Goal: Task Accomplishment & Management: Manage account settings

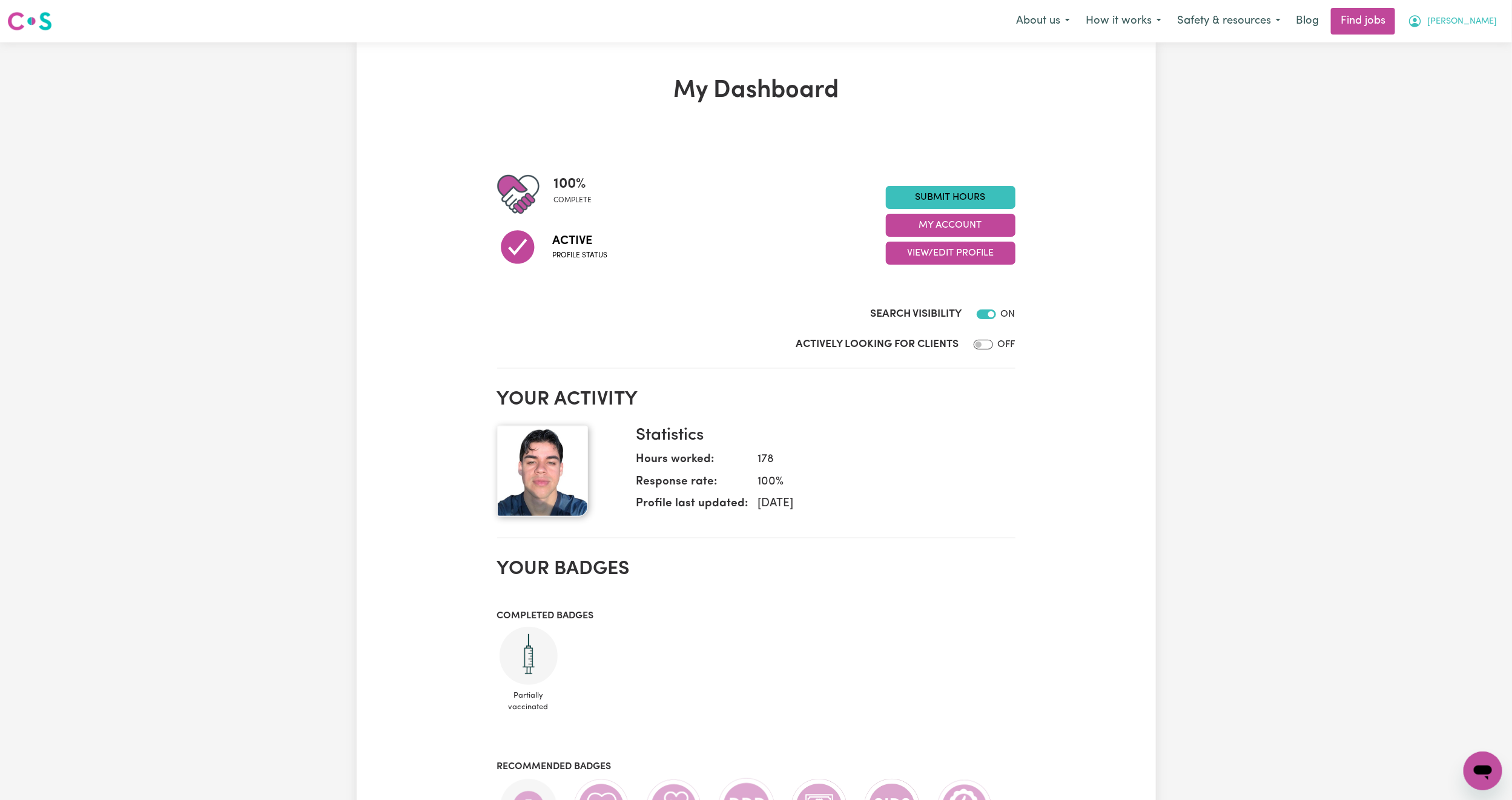
click at [1489, 25] on span "[PERSON_NAME]" at bounding box center [1462, 22] width 70 height 13
click at [1473, 39] on link "My Account" at bounding box center [1456, 47] width 96 height 23
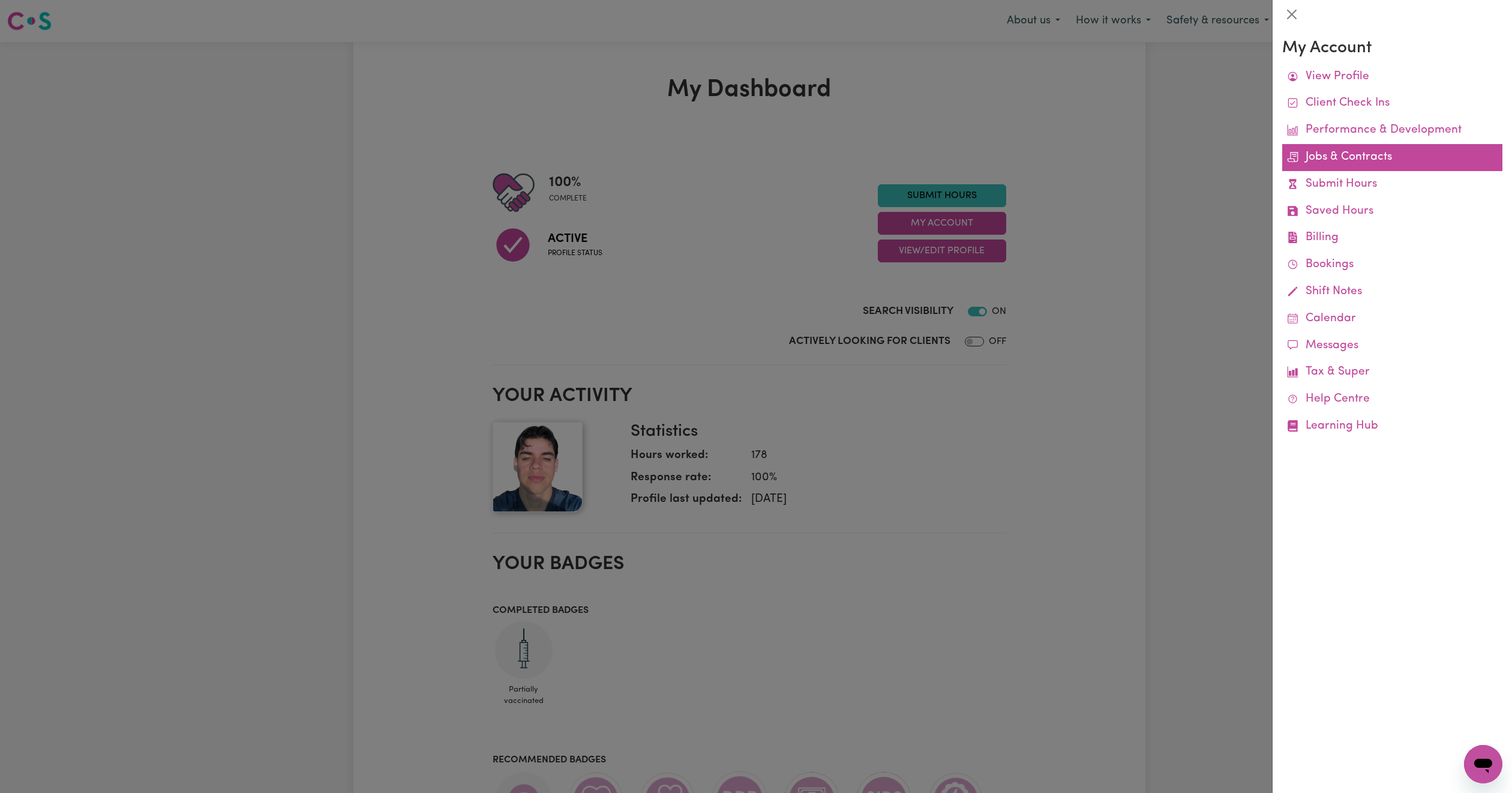
click at [1365, 155] on link "Jobs & Contracts" at bounding box center [1392, 158] width 220 height 27
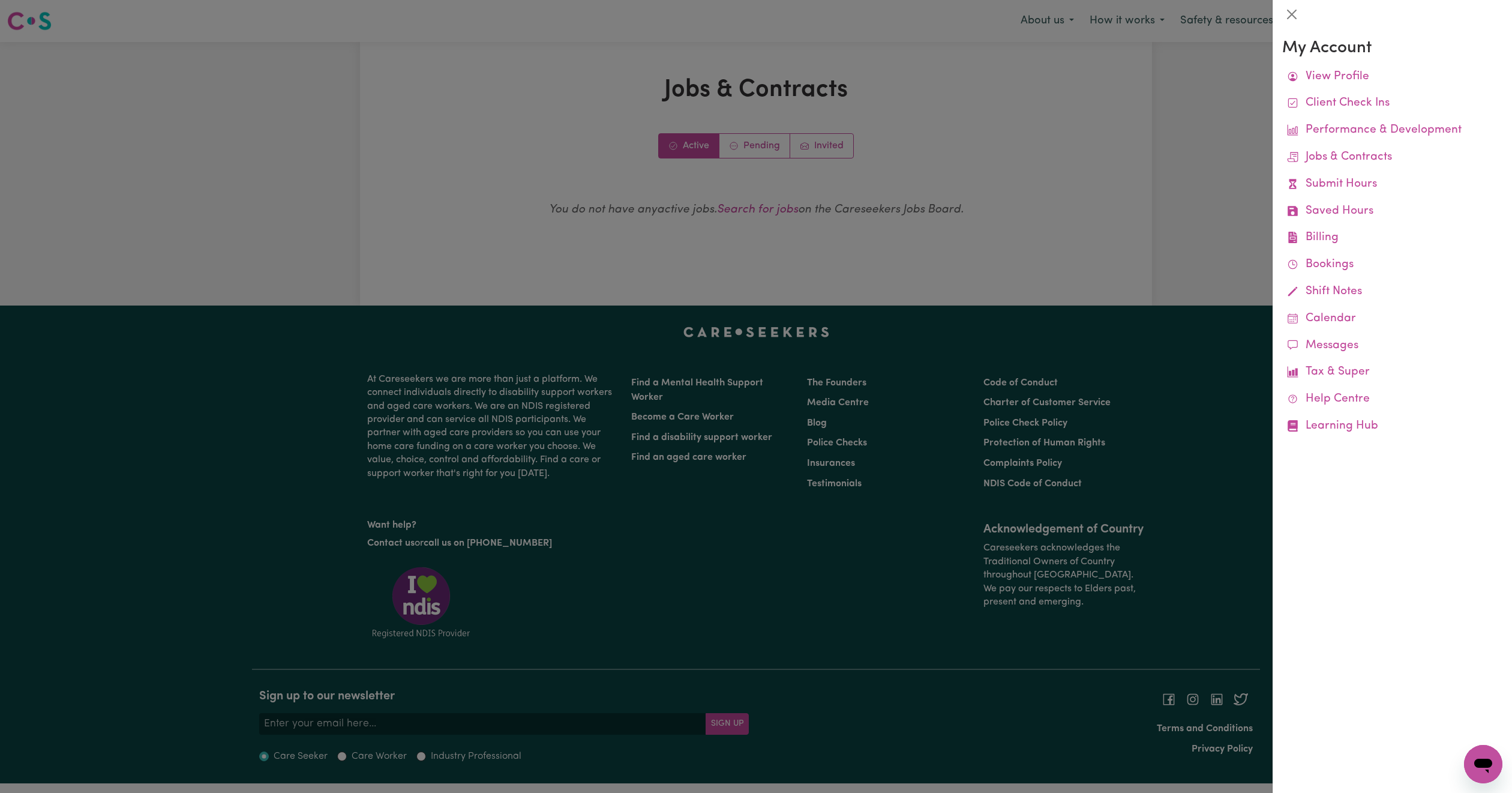
click at [884, 148] on div at bounding box center [756, 396] width 1512 height 793
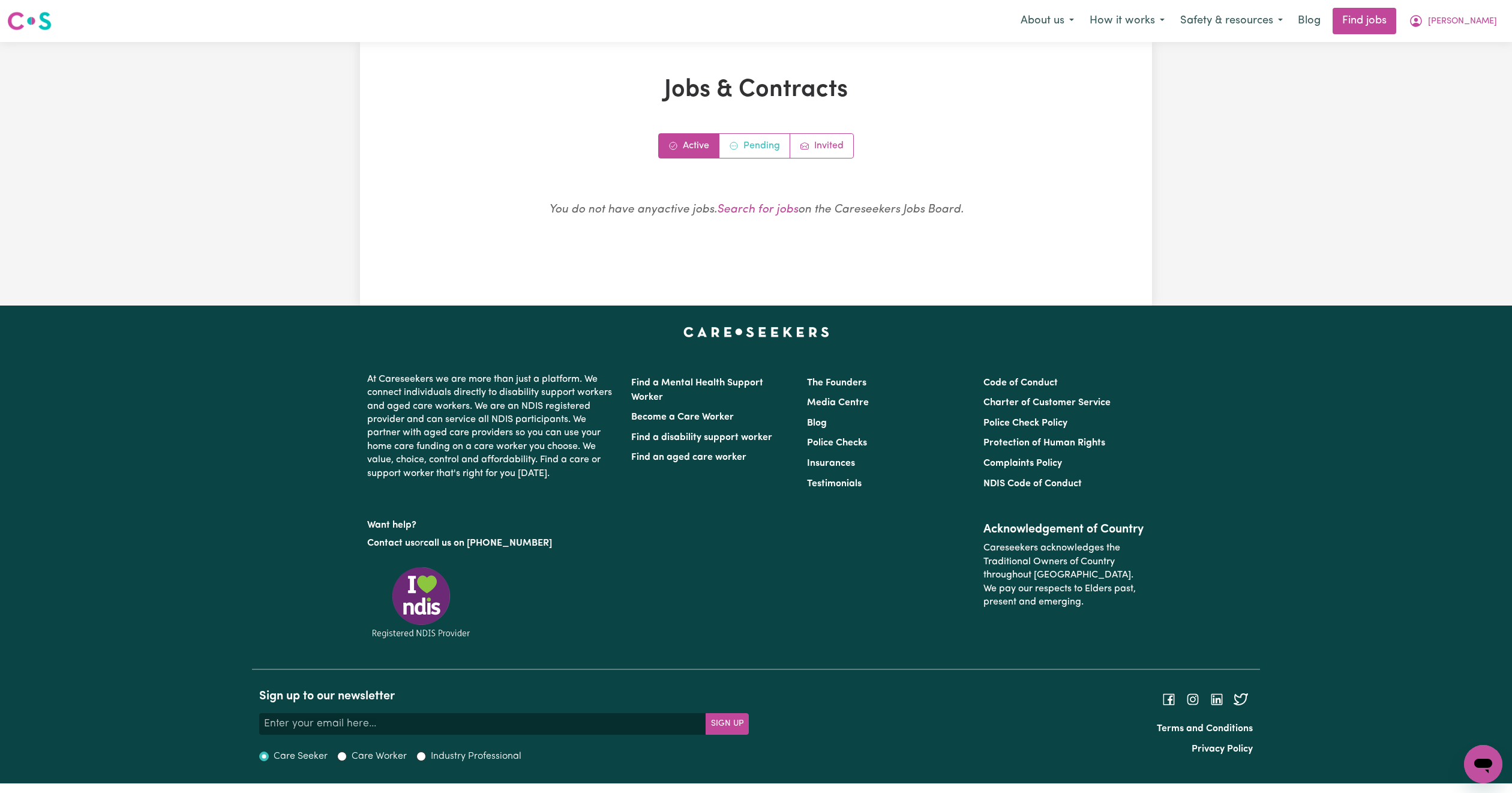
click at [765, 144] on link "Pending" at bounding box center [754, 146] width 71 height 24
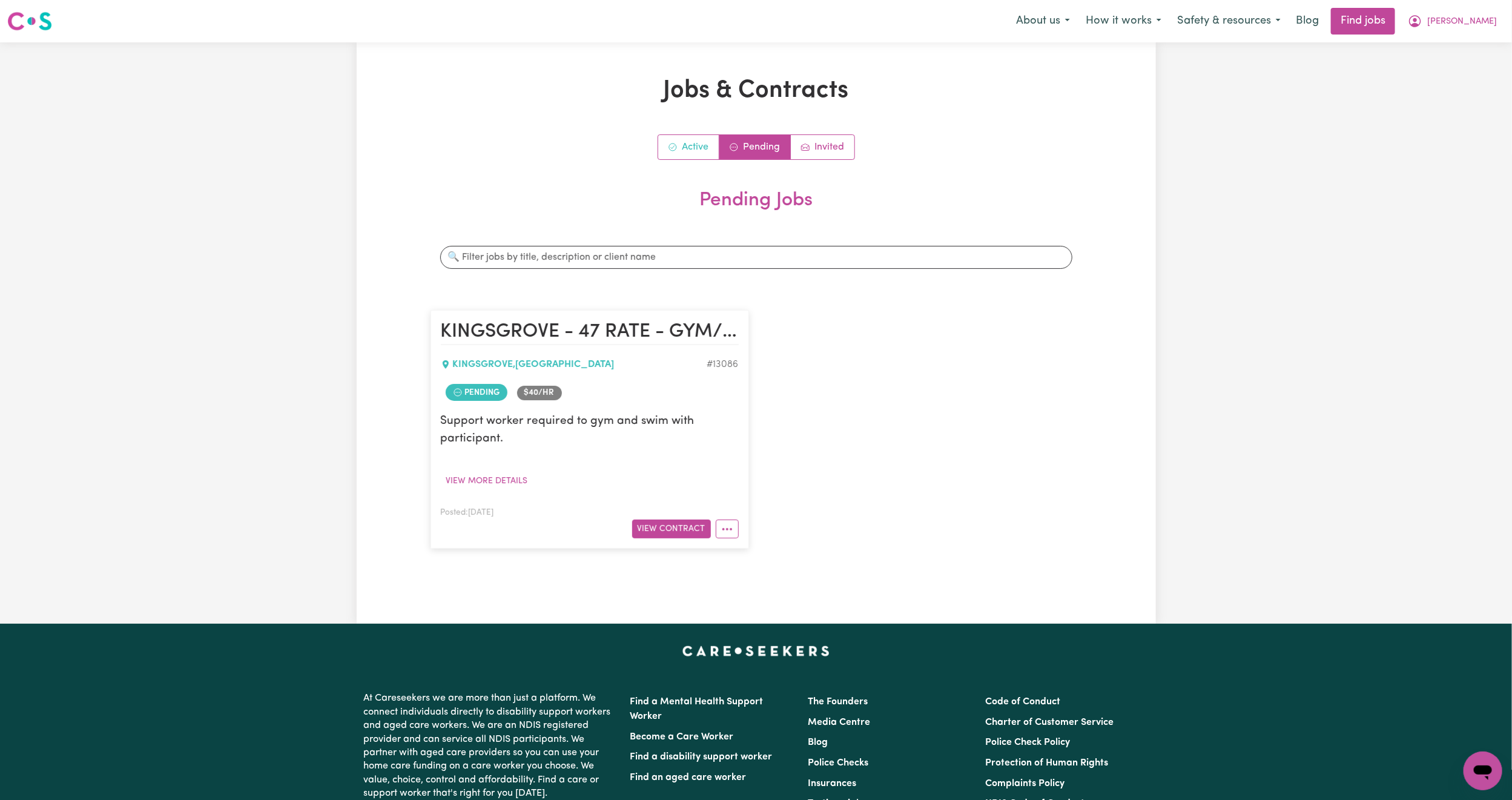
click at [691, 142] on link "Active" at bounding box center [689, 147] width 61 height 24
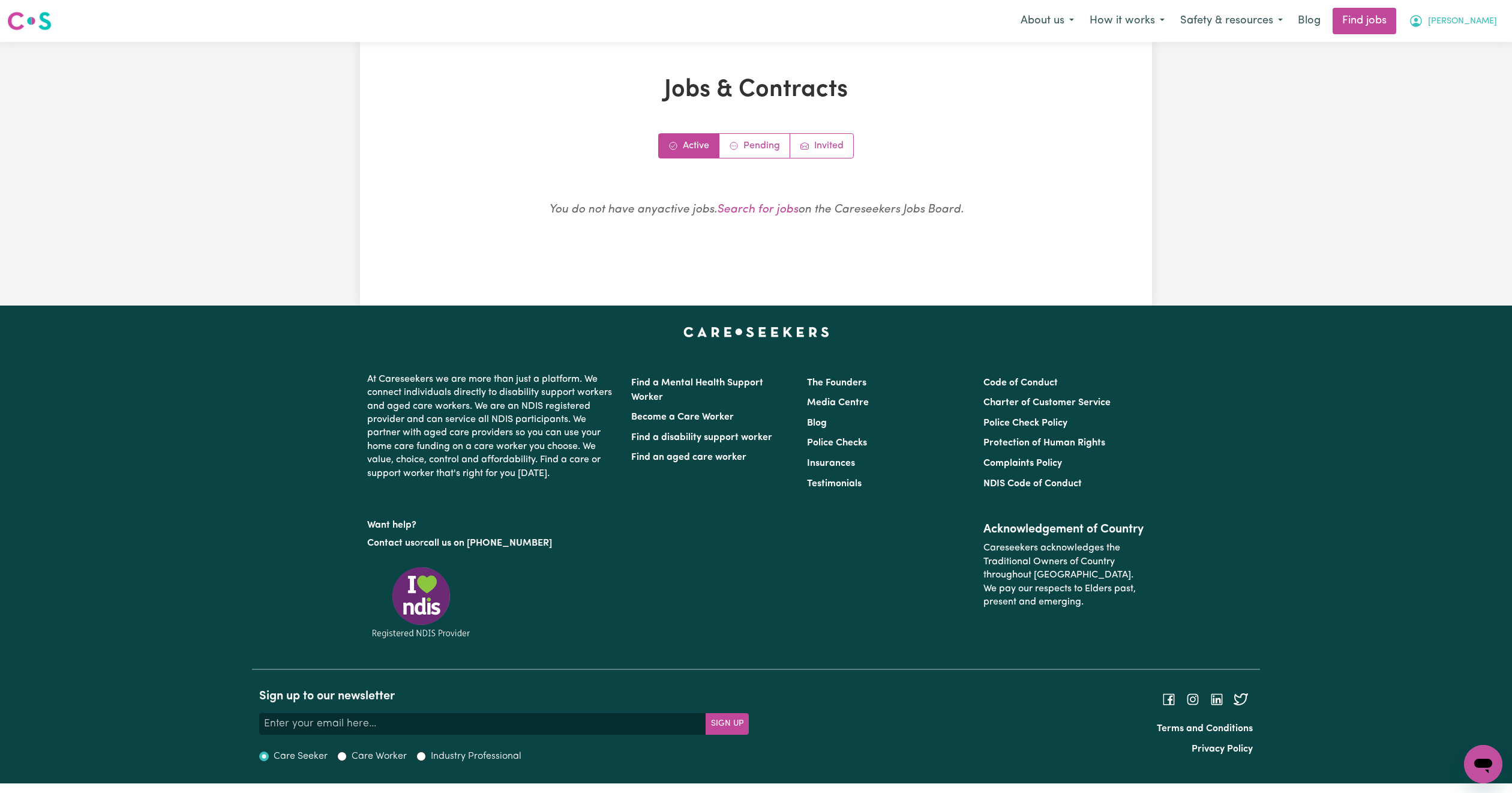
click at [1423, 21] on icon "My Account" at bounding box center [1416, 21] width 14 height 14
click at [1446, 45] on link "My Account" at bounding box center [1456, 47] width 95 height 23
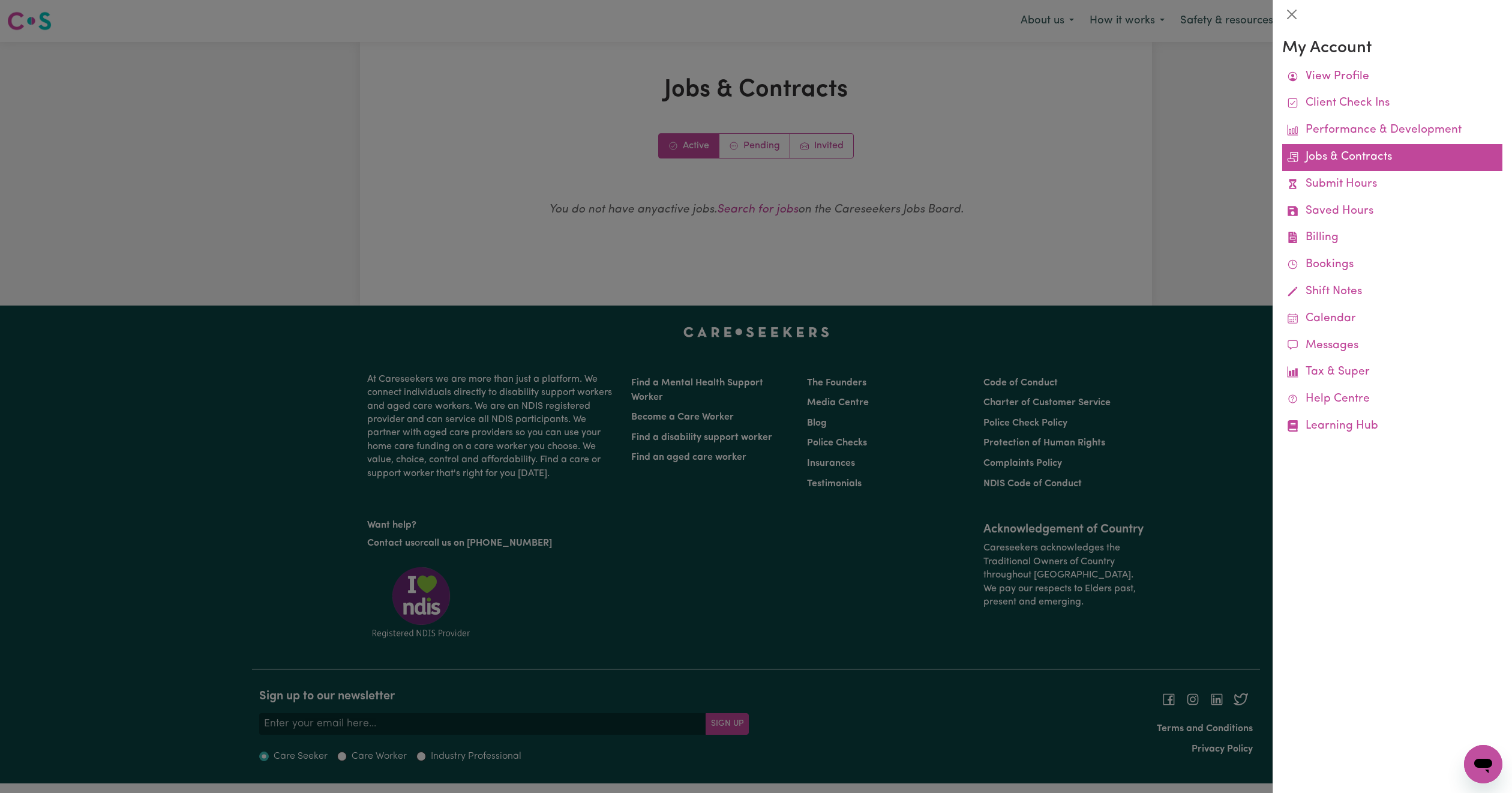
click at [1365, 146] on link "Jobs & Contracts" at bounding box center [1392, 158] width 220 height 27
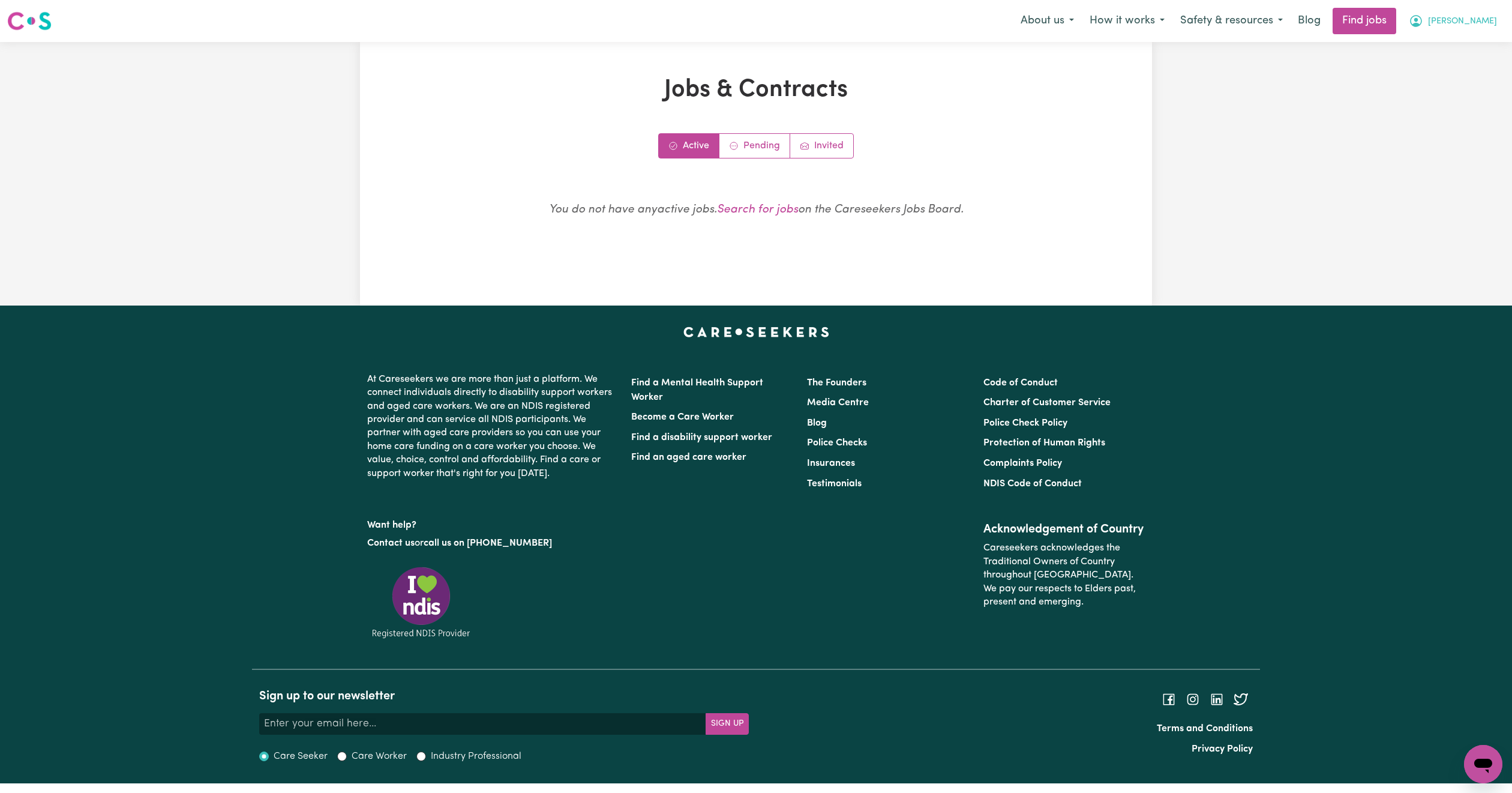
click at [1484, 29] on button "[PERSON_NAME]" at bounding box center [1452, 21] width 104 height 25
click at [1467, 49] on link "My Account" at bounding box center [1456, 47] width 95 height 23
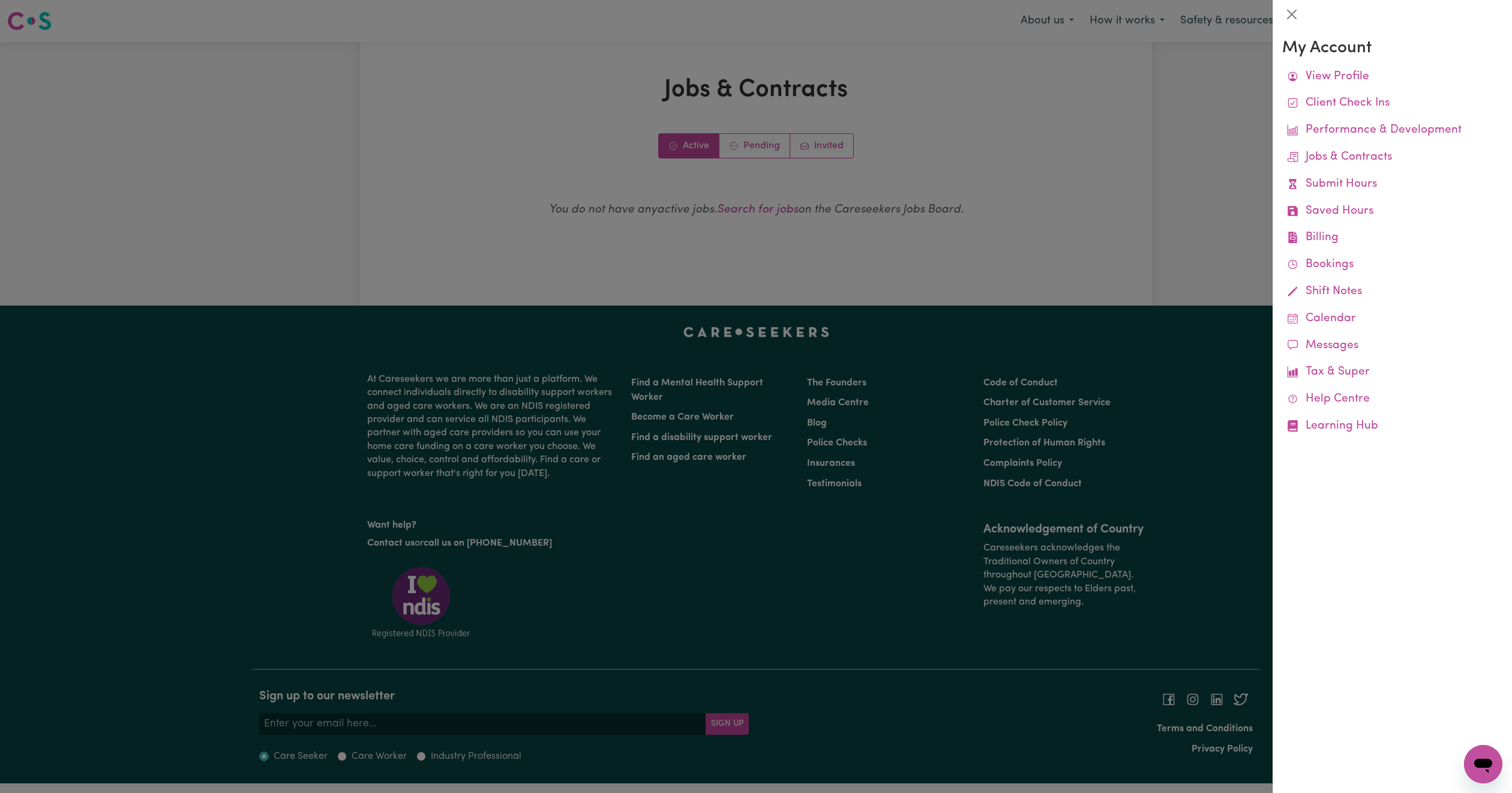
click at [1143, 114] on div at bounding box center [756, 396] width 1512 height 793
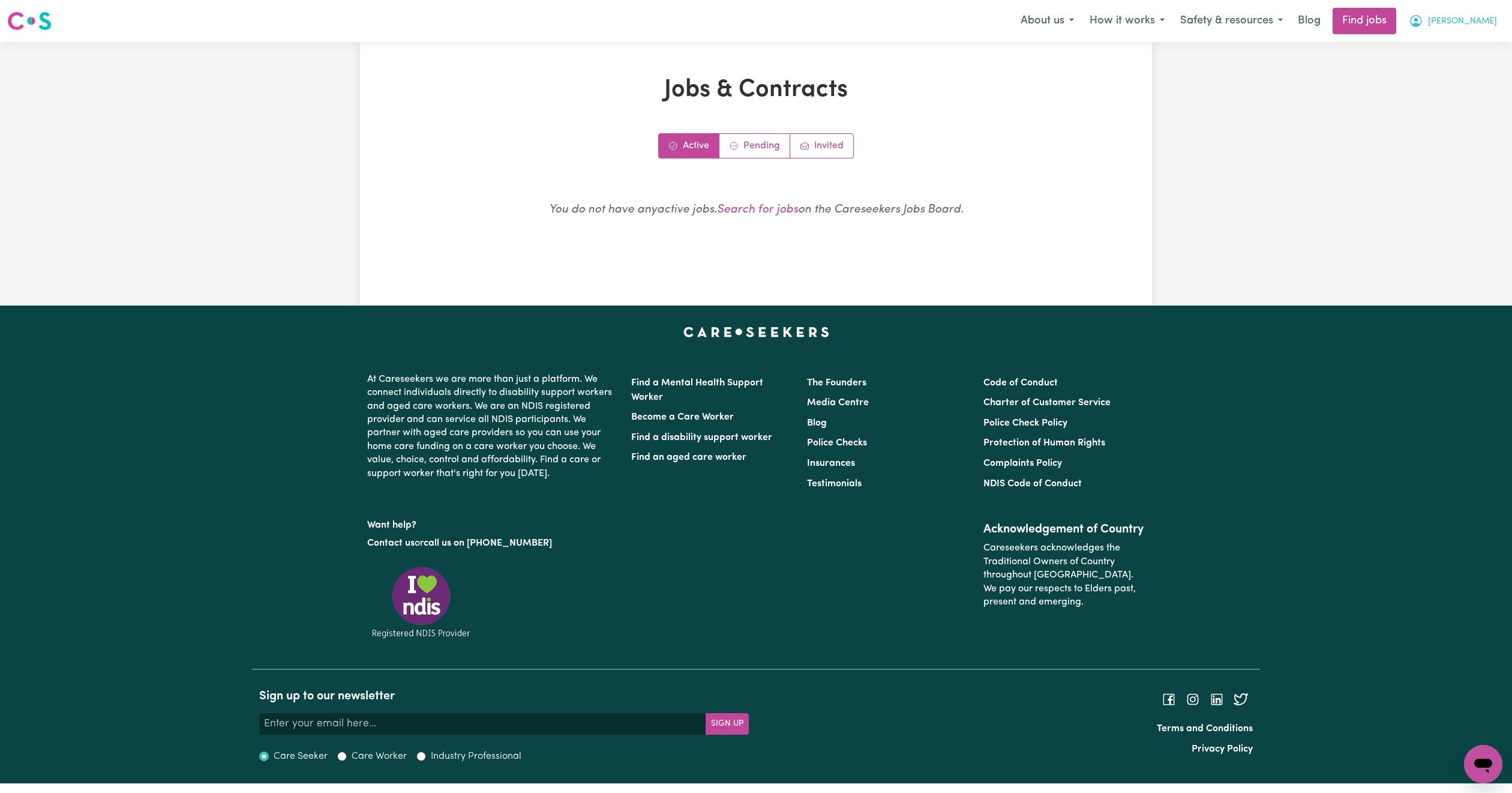
click at [1491, 20] on button "[PERSON_NAME]" at bounding box center [1452, 21] width 104 height 25
click at [1460, 45] on link "My Account" at bounding box center [1456, 47] width 95 height 23
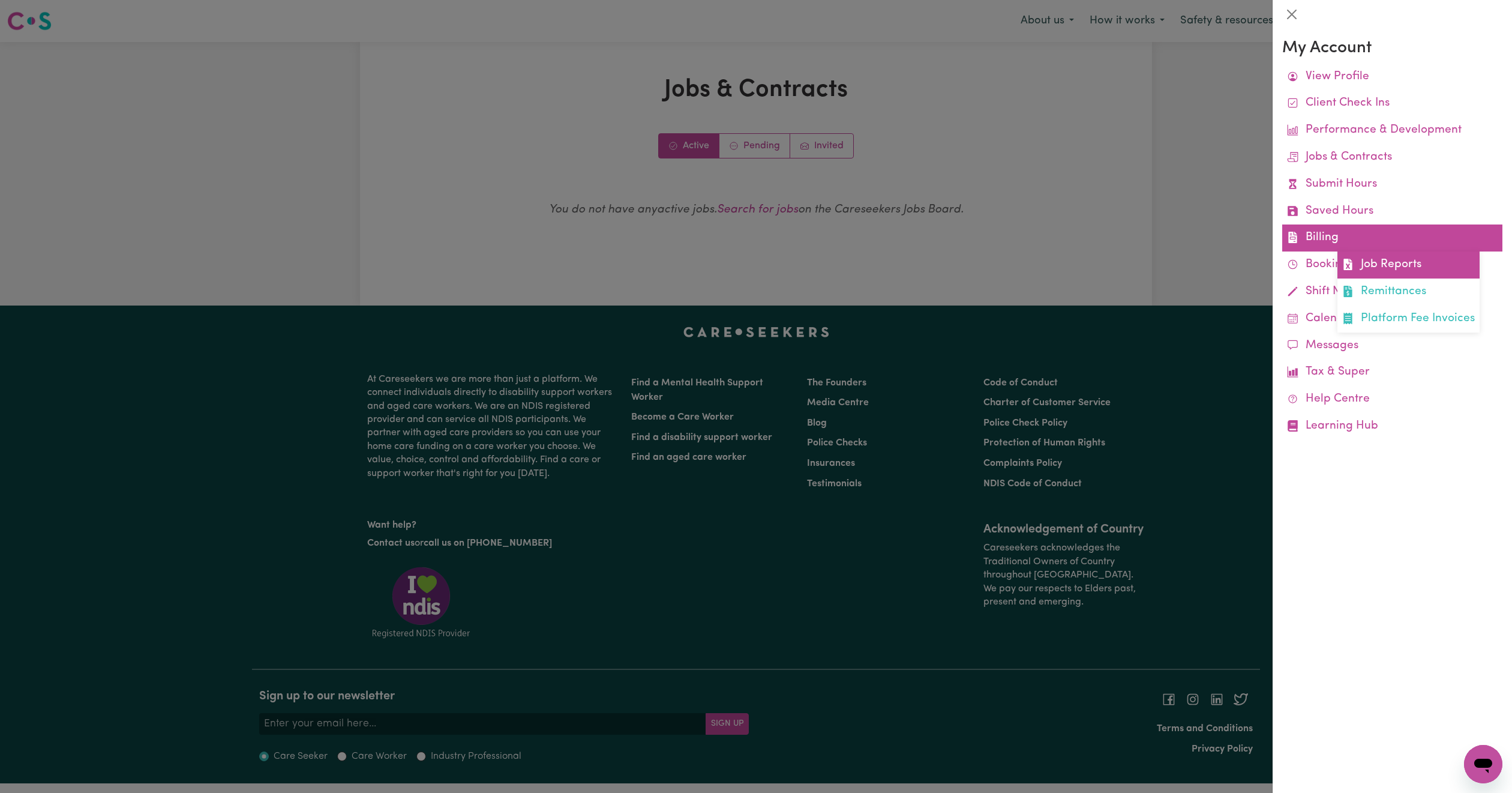
click at [1379, 269] on link "Job Reports" at bounding box center [1408, 265] width 142 height 27
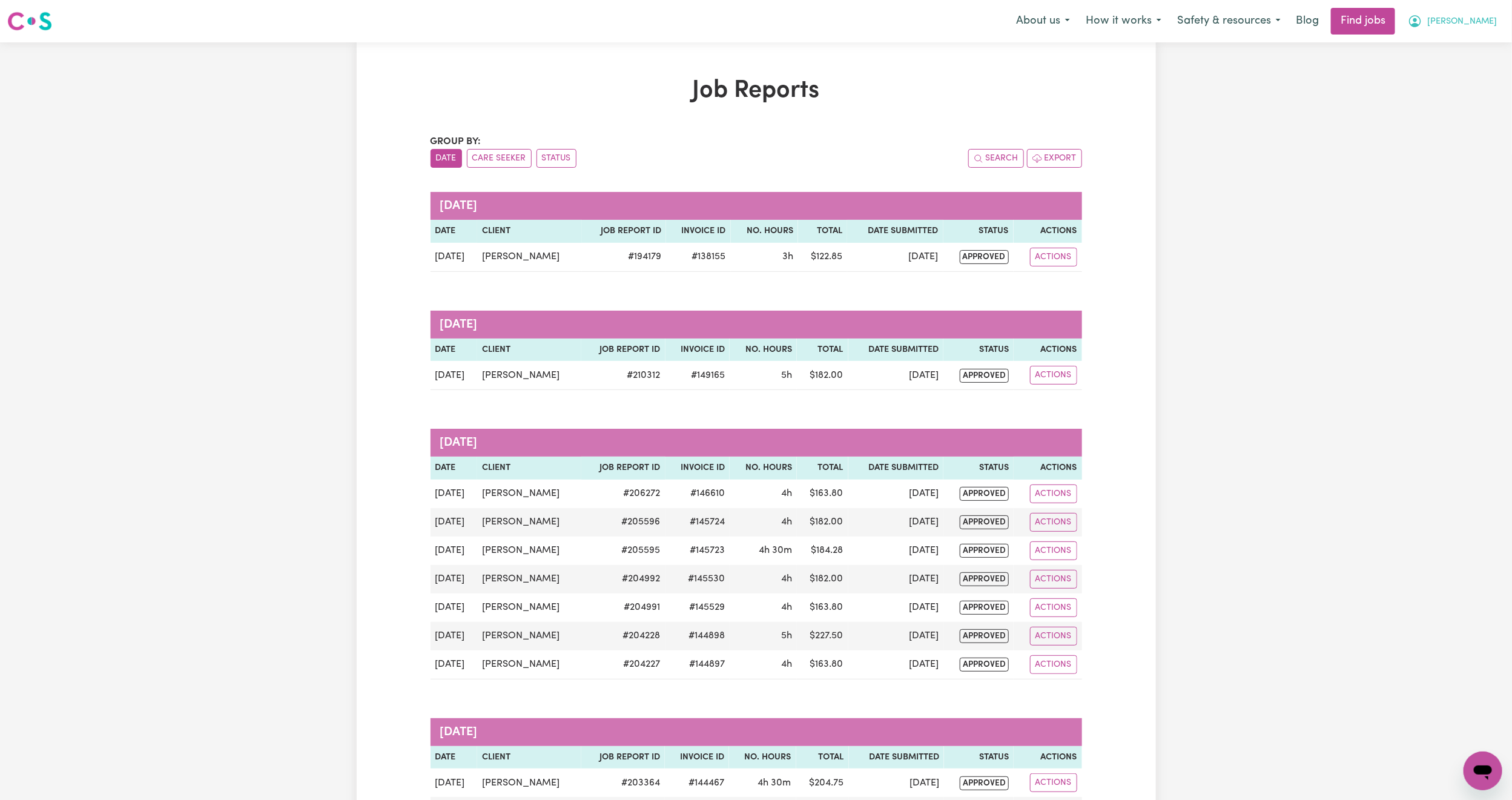
click at [1482, 20] on span "[PERSON_NAME]" at bounding box center [1462, 22] width 70 height 13
click at [1473, 95] on link "Logout" at bounding box center [1456, 92] width 96 height 23
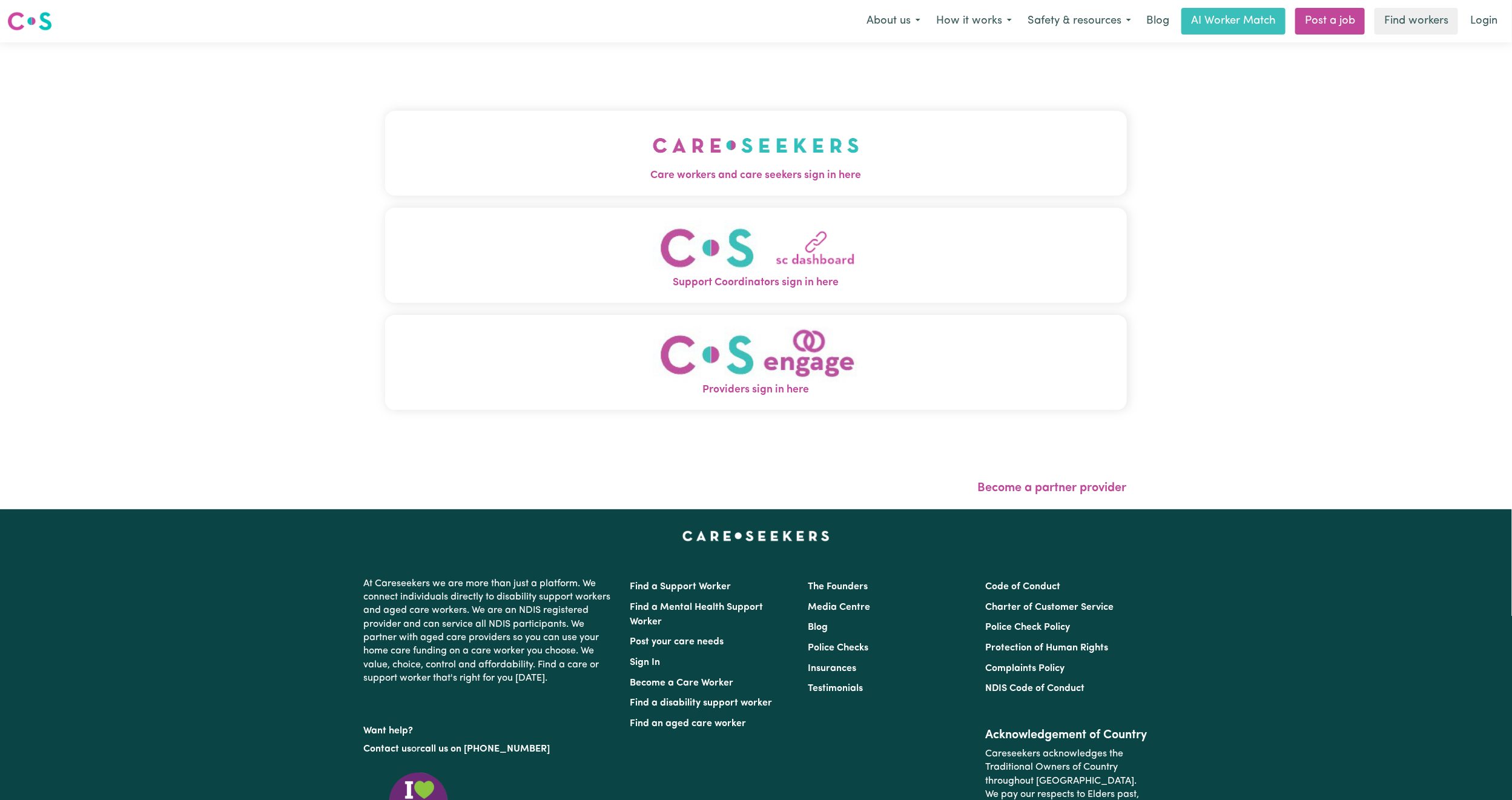
click at [653, 147] on img "Care workers and care seekers sign in here" at bounding box center [756, 145] width 206 height 45
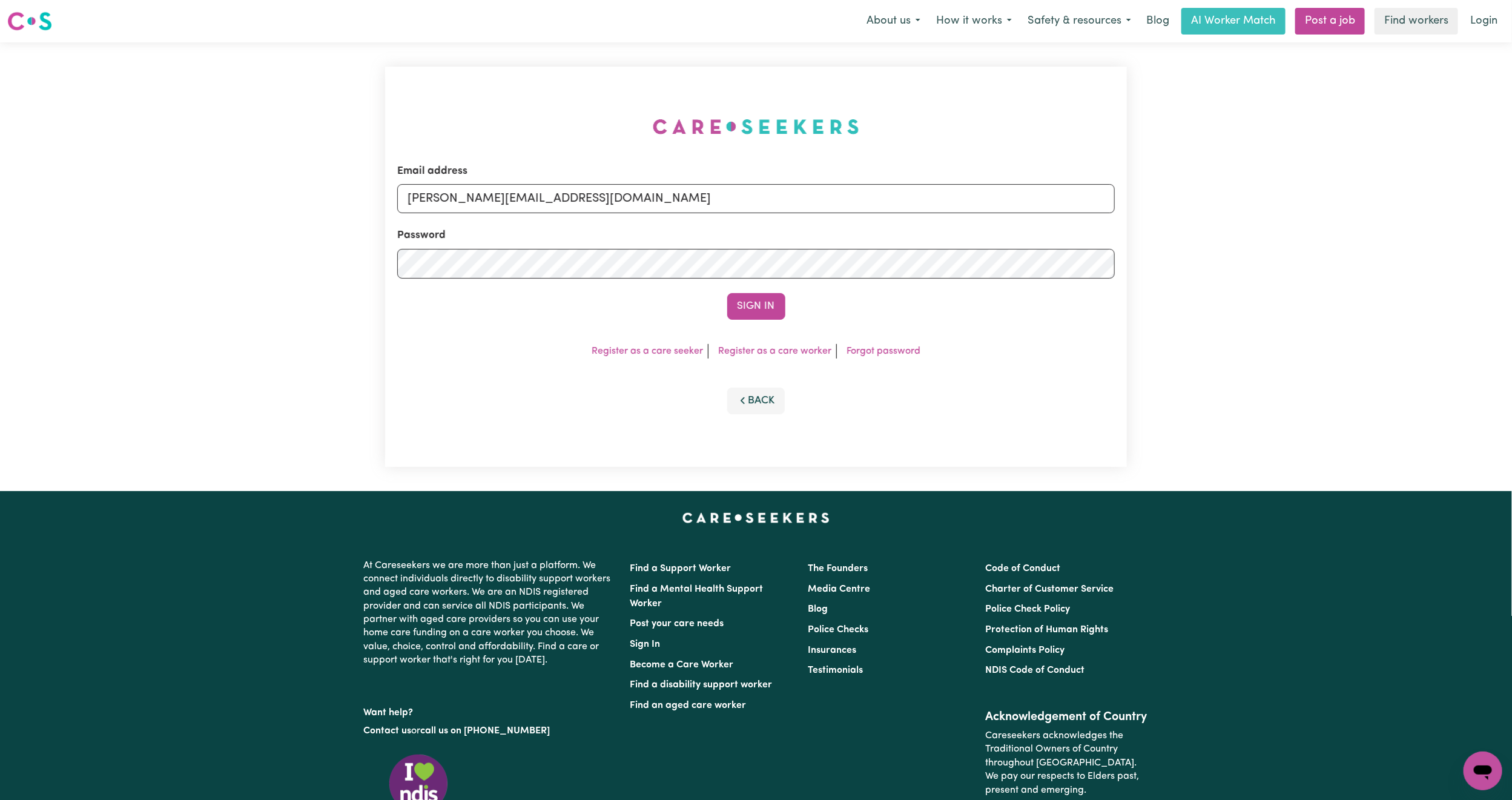
click at [486, 182] on div "Email address mikayla+engage@careseekers.com.au" at bounding box center [755, 188] width 717 height 50
drag, startPoint x: 499, startPoint y: 199, endPoint x: 505, endPoint y: 206, distance: 9.2
click at [499, 199] on input "mikayla+engage@careseekers.com.au" at bounding box center [755, 199] width 717 height 29
drag, startPoint x: 474, startPoint y: 195, endPoint x: 794, endPoint y: 206, distance: 320.2
click at [794, 208] on input "superuser~mikayla@careseekers.com.au" at bounding box center [755, 199] width 717 height 29
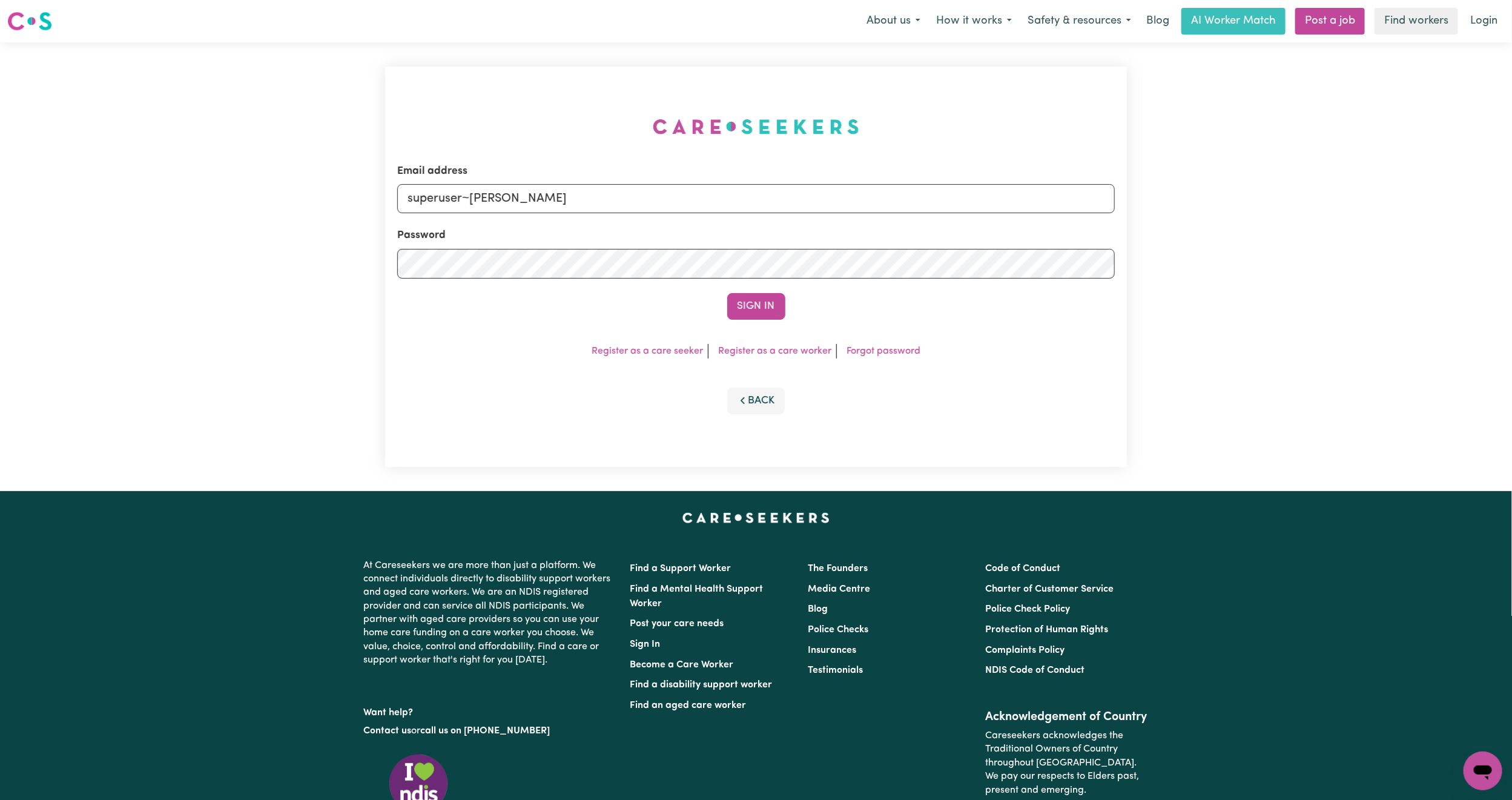
type input "superuser~kerrymoranblossom@gmail.com"
click at [727, 293] on button "Sign In" at bounding box center [756, 306] width 58 height 27
